Goal: Information Seeking & Learning: Learn about a topic

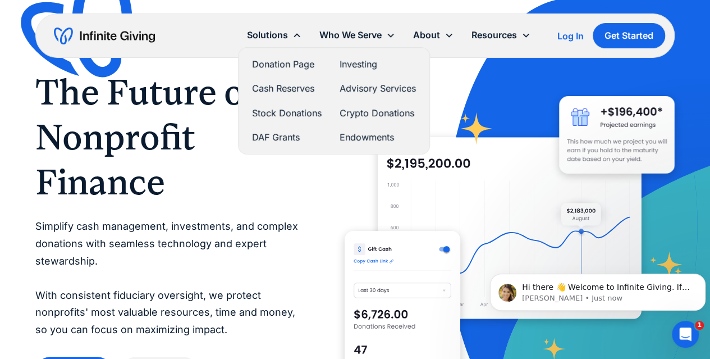
click at [375, 112] on link "Crypto Donations" at bounding box center [378, 113] width 76 height 15
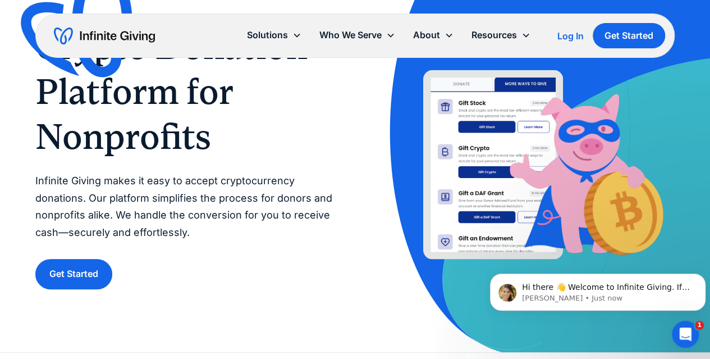
scroll to position [84, 0]
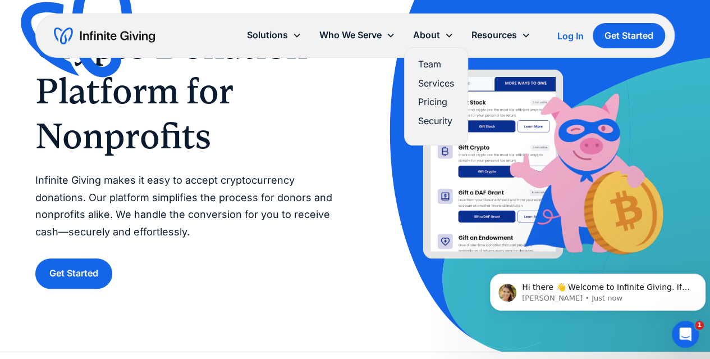
click at [437, 83] on link "Services" at bounding box center [436, 83] width 36 height 15
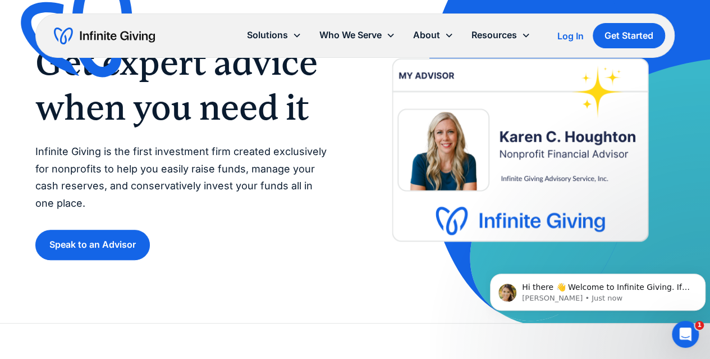
scroll to position [71, 0]
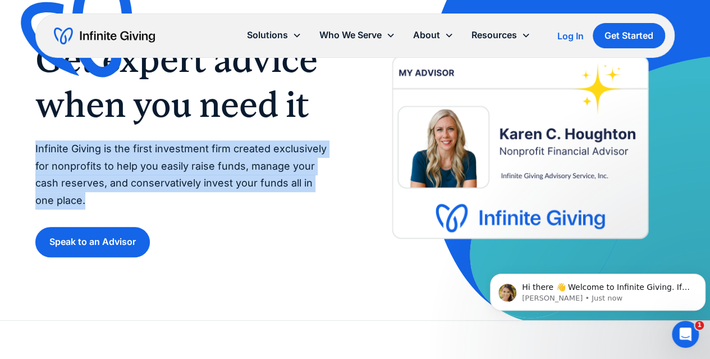
drag, startPoint x: 36, startPoint y: 148, endPoint x: 63, endPoint y: 196, distance: 55.3
click at [63, 196] on p "Infinite Giving is the first investment firm created exclusively for nonprofits…" at bounding box center [183, 174] width 297 height 68
copy p "Infinite Giving is the first investment firm created exclusively for nonprofits…"
